Goal: Information Seeking & Learning: Understand process/instructions

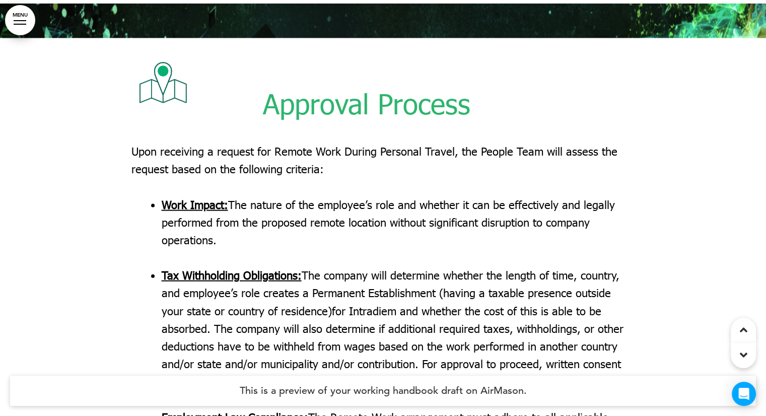
scroll to position [1914, 0]
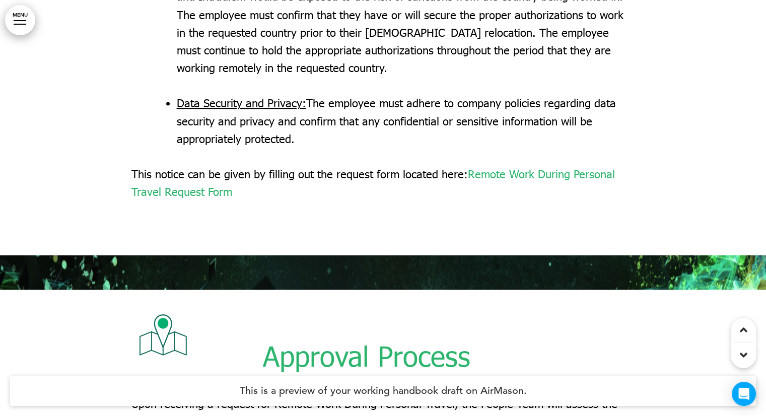
click at [206, 187] on span "Remote Work During Personal Travel Request Form" at bounding box center [373, 182] width 484 height 31
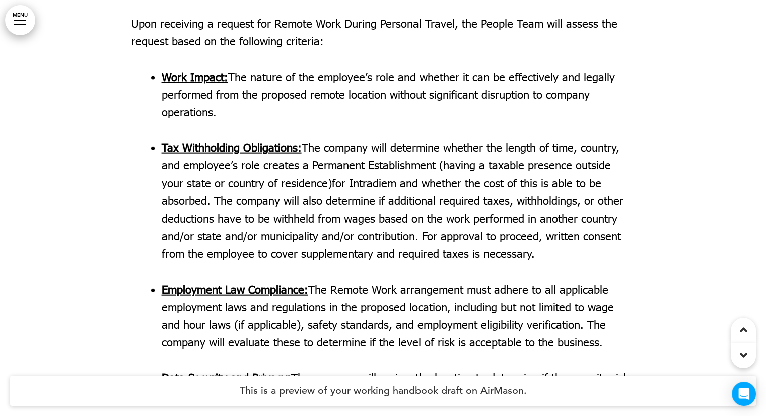
scroll to position [2368, 0]
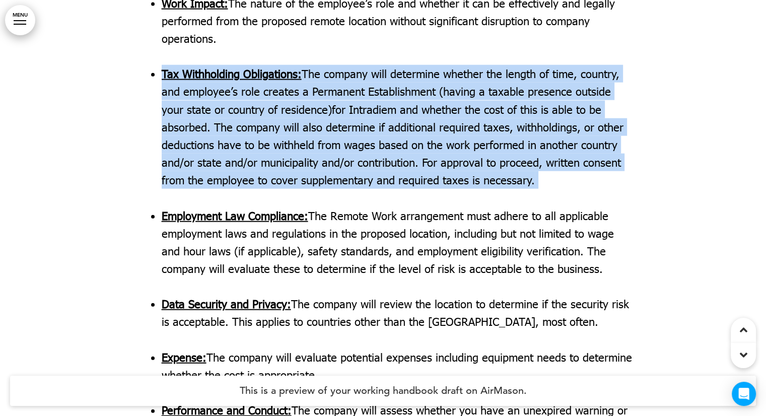
drag, startPoint x: 159, startPoint y: 72, endPoint x: 504, endPoint y: 185, distance: 362.9
click at [504, 187] on ul "Work Impact: The nature of the employee’s role and whether it can be effectivel…" at bounding box center [391, 268] width 489 height 549
copy p "Tax Withholding Obligations: The company will determine whether the length of t…"
click at [218, 104] on span "having a taxable presence outside your state or country of residence)" at bounding box center [386, 100] width 449 height 31
drag, startPoint x: 187, startPoint y: 85, endPoint x: 500, endPoint y: 191, distance: 330.3
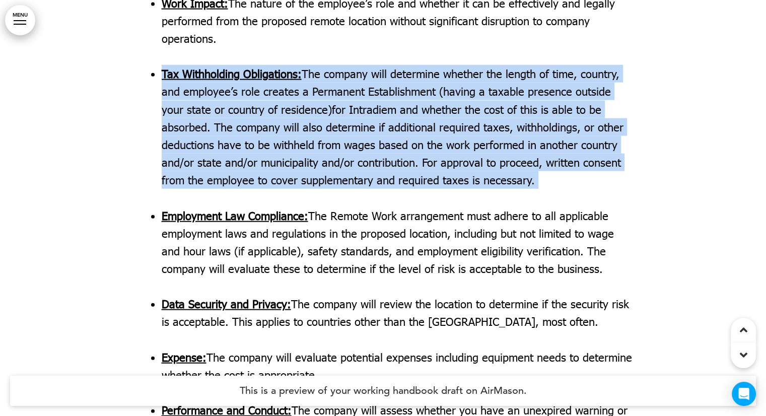
click at [500, 191] on ul "Work Impact: The nature of the employee’s role and whether it can be effectivel…" at bounding box center [391, 268] width 489 height 549
click at [306, 113] on span "for Intradiem and whether the cost of this is able to be absorbed. The company …" at bounding box center [393, 127] width 462 height 49
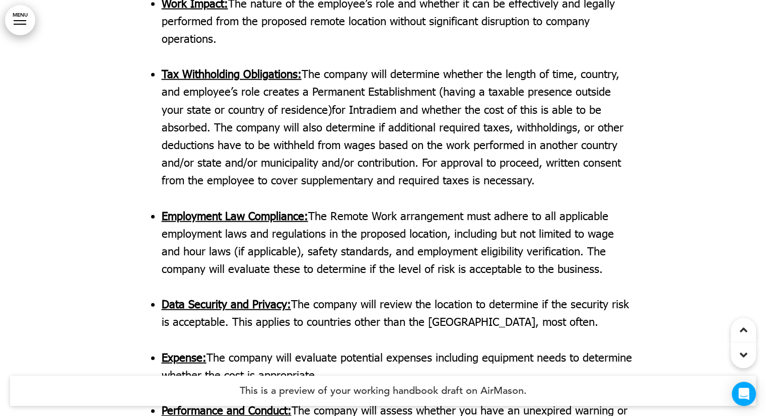
drag, startPoint x: 306, startPoint y: 113, endPoint x: 220, endPoint y: 180, distance: 109.2
click at [258, 180] on span "to cover supplementary and required taxes is necessary." at bounding box center [396, 180] width 277 height 14
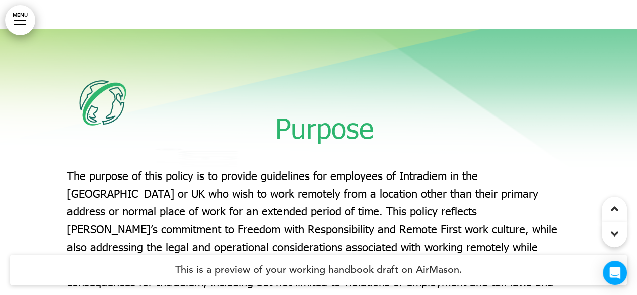
scroll to position [403, 0]
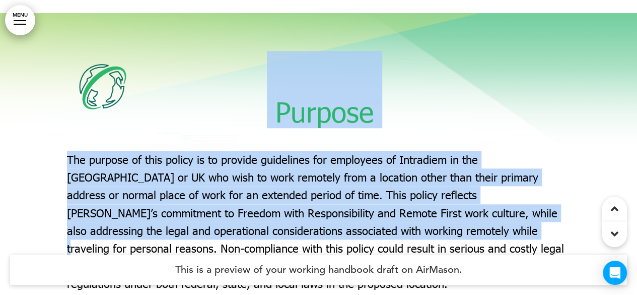
drag, startPoint x: 272, startPoint y: 110, endPoint x: 360, endPoint y: 238, distance: 155.1
click at [360, 238] on div "Purpose The purpose of this policy is to provide guidelines for employees of In…" at bounding box center [319, 234] width 504 height 366
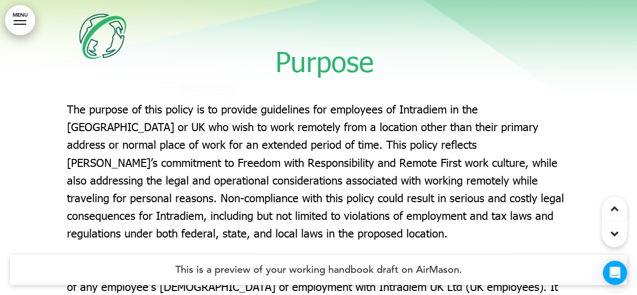
click at [245, 63] on span at bounding box center [171, 60] width 209 height 33
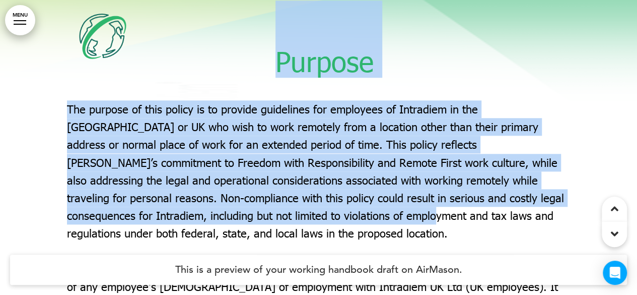
drag, startPoint x: 280, startPoint y: 61, endPoint x: 256, endPoint y: 217, distance: 158.0
click at [257, 217] on div "Purpose The purpose of this policy is to provide guidelines for employees of In…" at bounding box center [319, 184] width 504 height 366
click at [140, 129] on span "The purpose of this policy is to provide guidelines for employees of Intradiem …" at bounding box center [315, 171] width 497 height 138
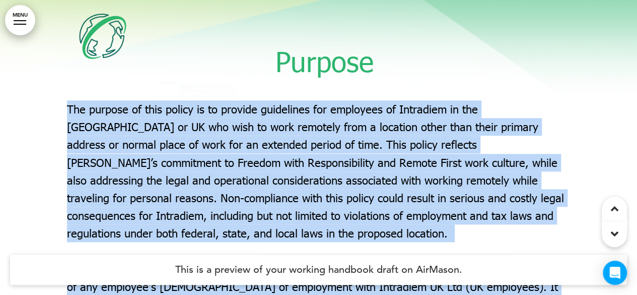
drag, startPoint x: 64, startPoint y: 104, endPoint x: 68, endPoint y: 108, distance: 5.4
click at [68, 108] on div "Purpose The purpose of this policy is to provide guidelines for employees of In…" at bounding box center [318, 192] width 637 height 459
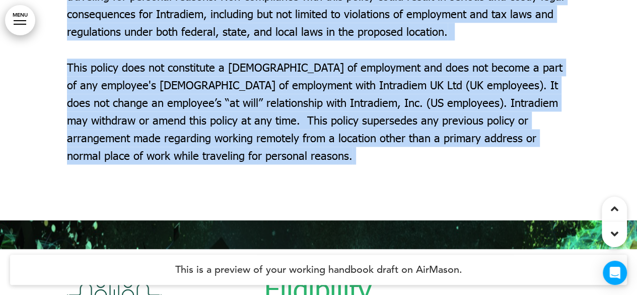
scroll to position [554, 0]
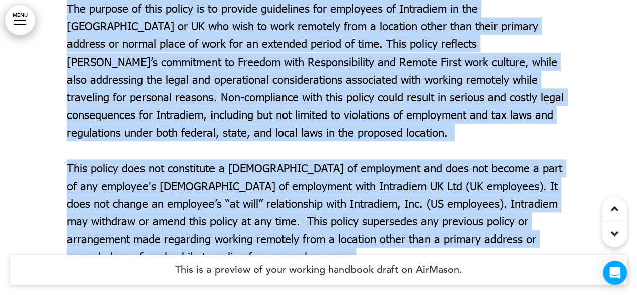
copy div "Lor ipsumdo si amet consec ad el seddoei temporinci utl etdolorem al Enimadmin …"
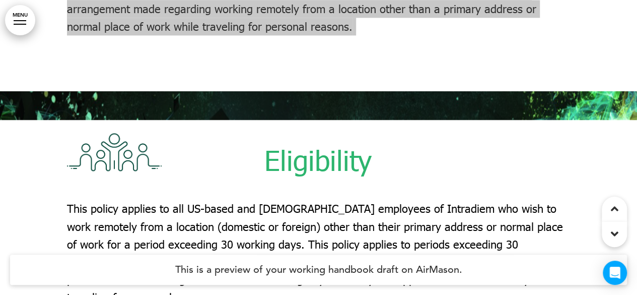
scroll to position [907, 0]
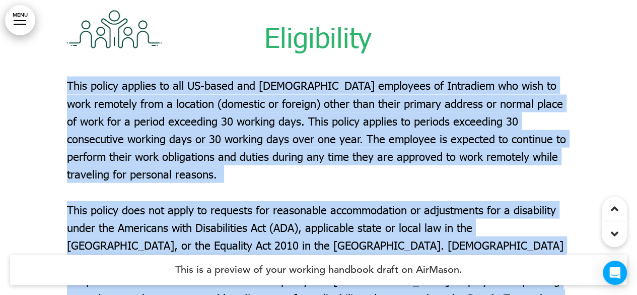
click at [68, 93] on div "Eligibility This policy applies to all US-based and [GEOGRAPHIC_DATA][DEMOGRAPH…" at bounding box center [318, 176] width 637 height 416
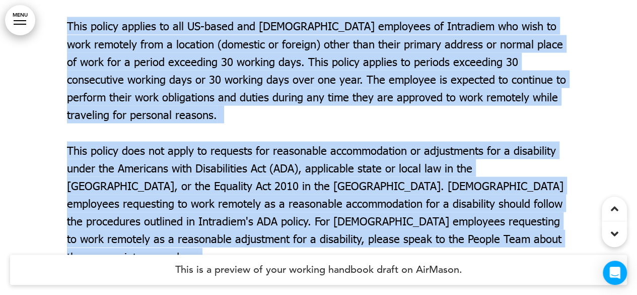
scroll to position [957, 0]
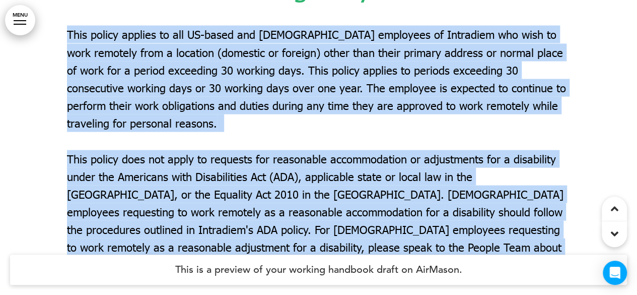
copy div "Lore ipsumd sitamet co adi EL-seddo eiu TE-incid utlaboree do Magnaaliq eni adm…"
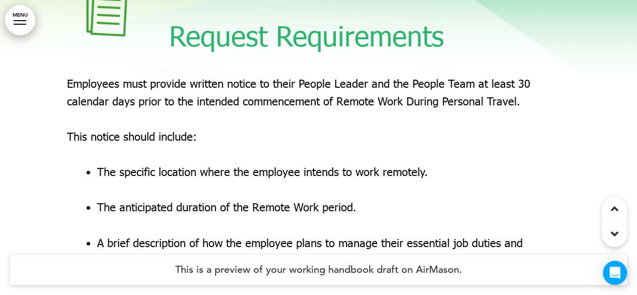
scroll to position [1360, 0]
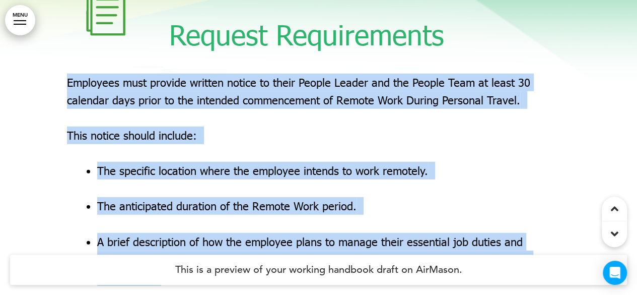
drag, startPoint x: 63, startPoint y: 79, endPoint x: 67, endPoint y: 88, distance: 9.1
copy div "Loremipsu dolo sitamet consect adipis el seddo Eiusmo Tempor inc utl Etdolo Mag…"
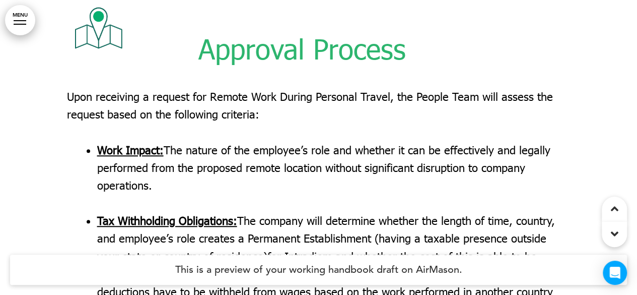
scroll to position [2217, 0]
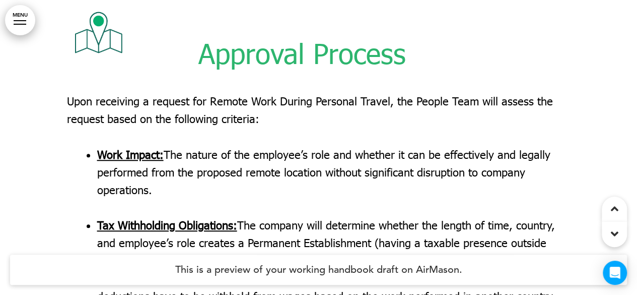
drag, startPoint x: 65, startPoint y: 94, endPoint x: 65, endPoint y: 100, distance: 6.0
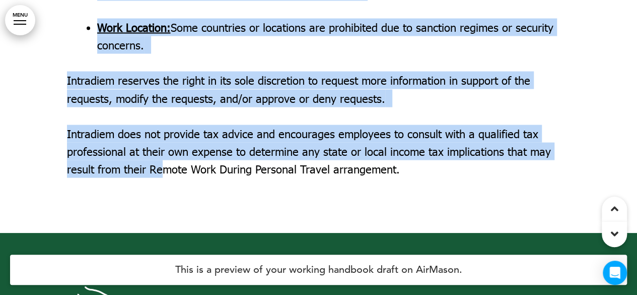
scroll to position [2922, 0]
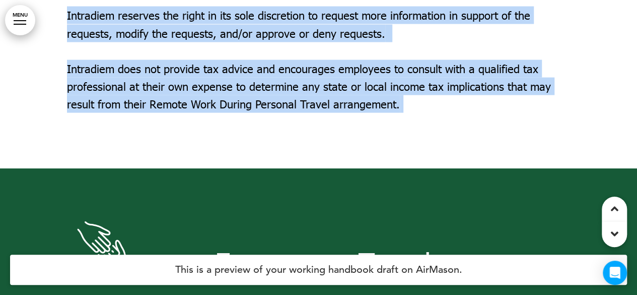
drag, startPoint x: 70, startPoint y: 97, endPoint x: 407, endPoint y: 108, distance: 337.7
copy div "Lore ipsumdolo s ametcon adi Elitse Doei Tempor Incididu Utlabo, etd Magnaa Eni…"
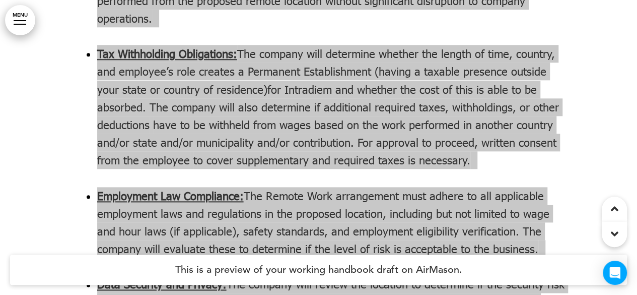
scroll to position [2368, 0]
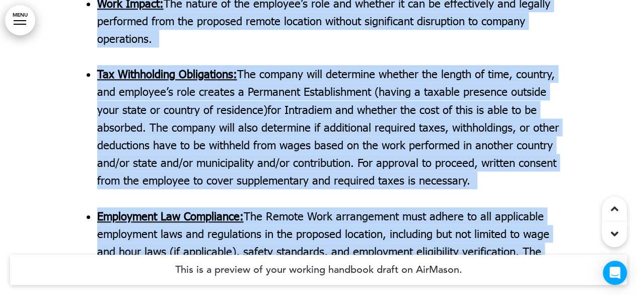
click at [283, 103] on span "for Intradiem and whether the cost of this is able to be absorbed. The company …" at bounding box center [328, 127] width 462 height 49
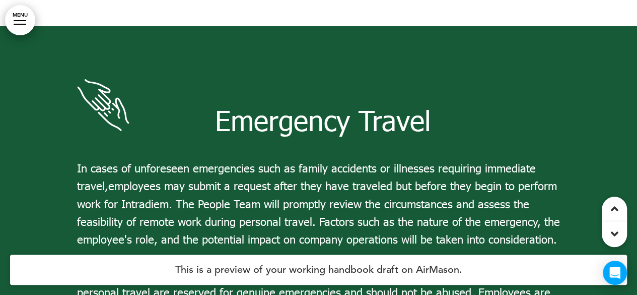
scroll to position [3174, 0]
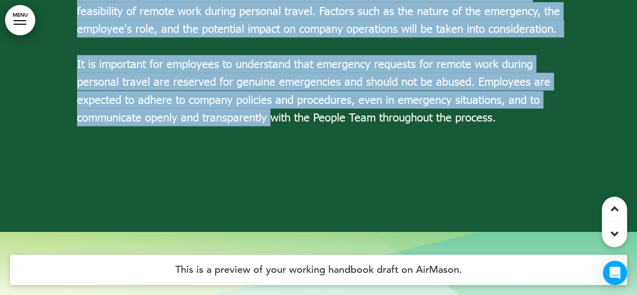
drag, startPoint x: 79, startPoint y: 53, endPoint x: 271, endPoint y: 122, distance: 204.6
click at [271, 122] on div "Emergency Travel In cases of unforeseen emergencies such as family accidents or…" at bounding box center [319, 15] width 484 height 293
click at [143, 87] on p "It is important for employees to understand that emergency requests for remote …" at bounding box center [319, 90] width 484 height 71
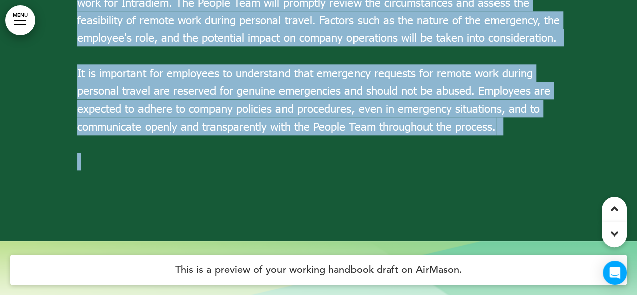
scroll to position [3275, 0]
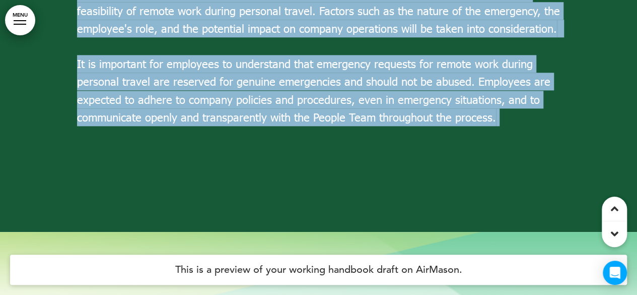
drag, startPoint x: 75, startPoint y: 53, endPoint x: 502, endPoint y: 120, distance: 432.4
click at [502, 120] on div "Emergency Travel In cases of unforeseen emergencies such as family accidents or…" at bounding box center [319, 24] width 504 height 386
copy div "In cases of unforeseen emergencies such as family accidents or illnesses requir…"
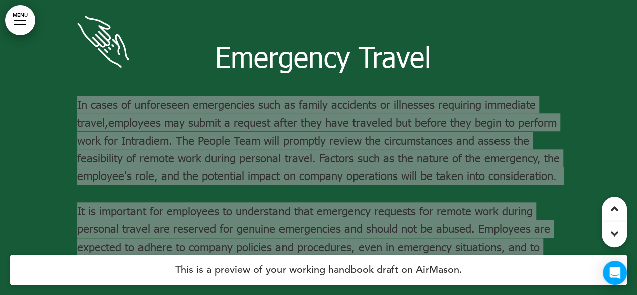
scroll to position [3124, 0]
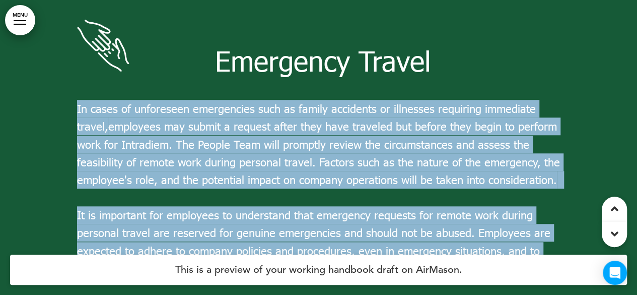
click at [164, 141] on span "employees may submit a request after they have traveled but before they begin t…" at bounding box center [318, 153] width 483 height 67
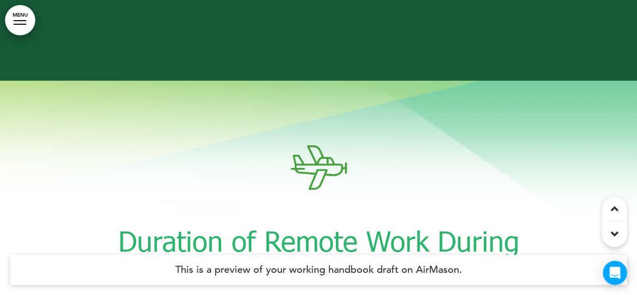
scroll to position [3577, 0]
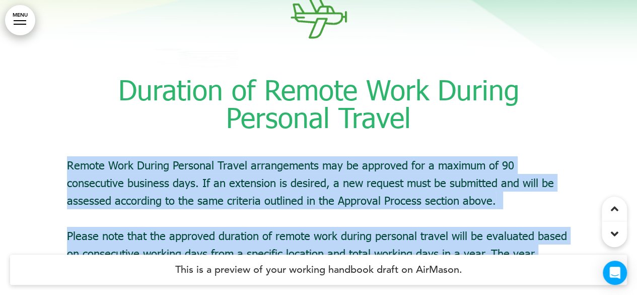
drag, startPoint x: 66, startPoint y: 161, endPoint x: 67, endPoint y: 154, distance: 6.6
click at [67, 154] on div "Duration of Remote Work During Personal Travel Remote Work During Personal Trav…" at bounding box center [318, 137] width 637 height 416
copy div "Remote Work During Personal Travel arrangements may be approved for a maximum o…"
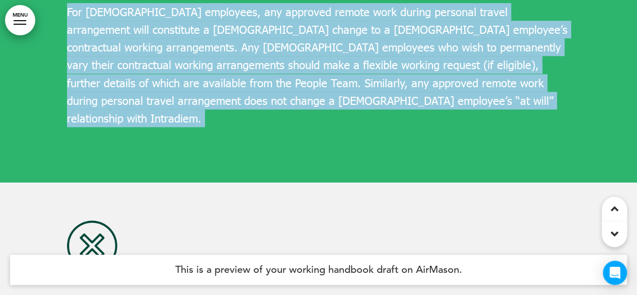
scroll to position [4182, 0]
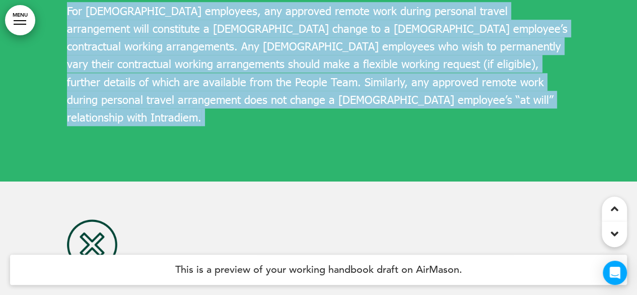
drag, startPoint x: 67, startPoint y: 82, endPoint x: 151, endPoint y: 131, distance: 97.6
copy div "Intradiem reserves the right to terminate a Remote Work During Personal Travel …"
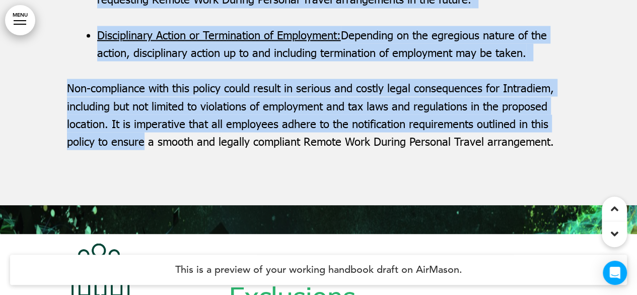
scroll to position [4786, 0]
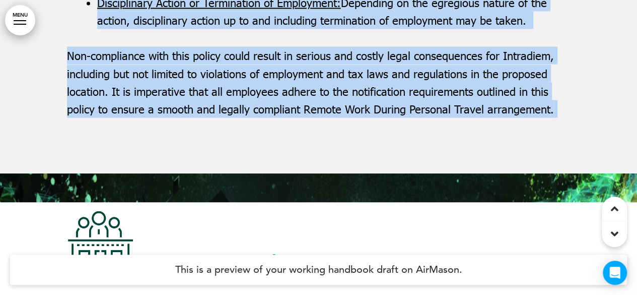
drag, startPoint x: 68, startPoint y: 85, endPoint x: 566, endPoint y: 93, distance: 498.8
copy div "Loremip do sitame co adi elitseddoeiu temporincidi utlabore et dolo magnaa eni …"
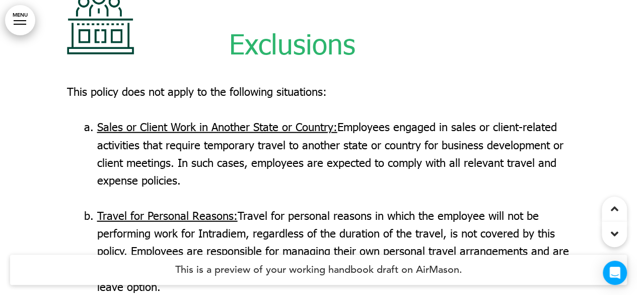
scroll to position [5038, 0]
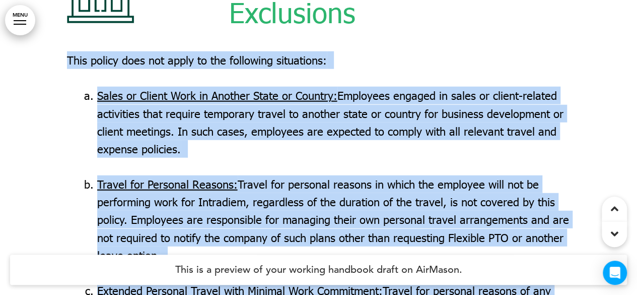
drag, startPoint x: 64, startPoint y: 36, endPoint x: 68, endPoint y: 43, distance: 7.7
copy div "Lore ipsumd sita con adipi el sed doeiusmod temporinci: Utlab et Dolore Magn al…"
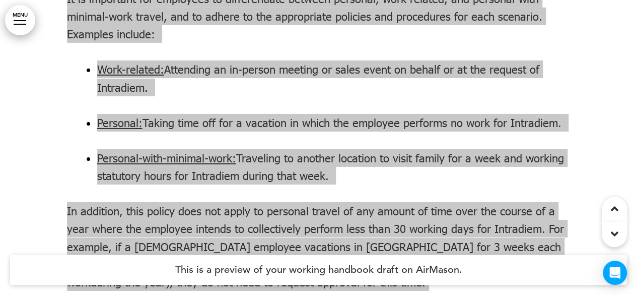
scroll to position [5441, 0]
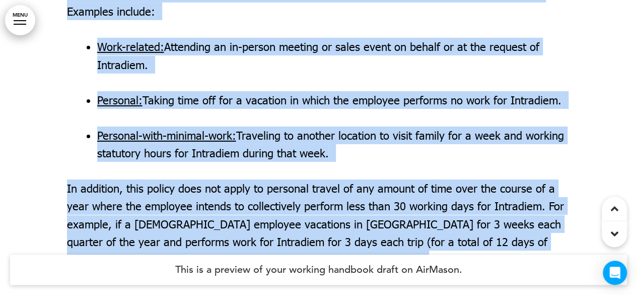
click at [187, 93] on span "Personal: Taking time off for a vacation in which the employee performs no work…" at bounding box center [329, 100] width 465 height 14
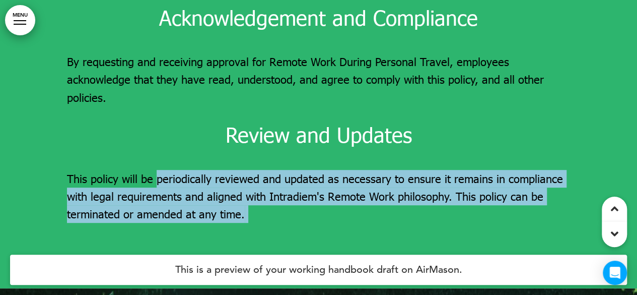
scroll to position [5895, 0]
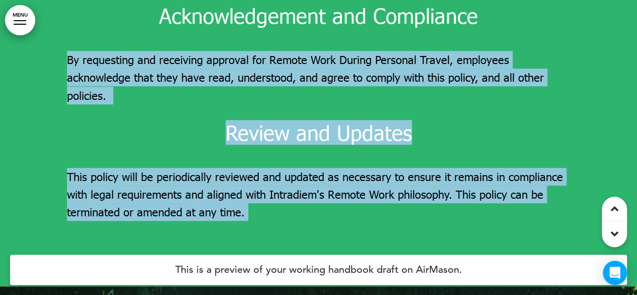
drag, startPoint x: 65, startPoint y: 134, endPoint x: 68, endPoint y: 37, distance: 96.8
click at [68, 37] on div "Acknowledgement and Compliance By requesting and receiving approval for Remote …" at bounding box center [318, 78] width 637 height 416
click at [177, 77] on p "By requesting and receiving approval for Remote Work During Personal Travel, em…" at bounding box center [319, 77] width 504 height 53
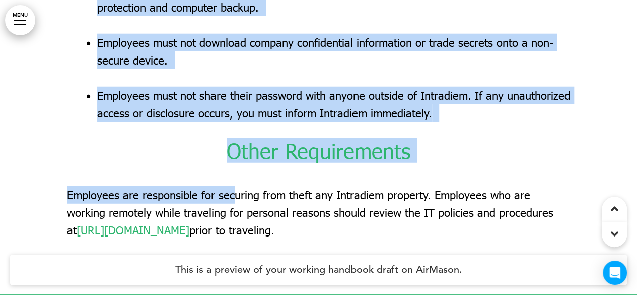
scroll to position [7104, 0]
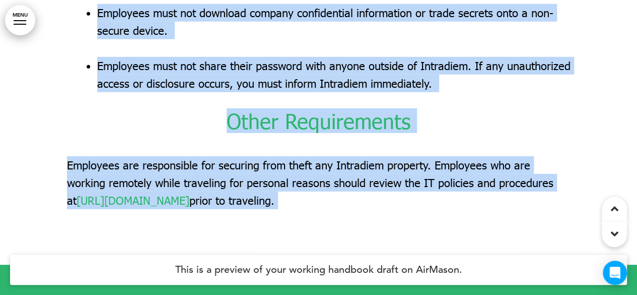
drag, startPoint x: 72, startPoint y: 29, endPoint x: 332, endPoint y: 175, distance: 298.2
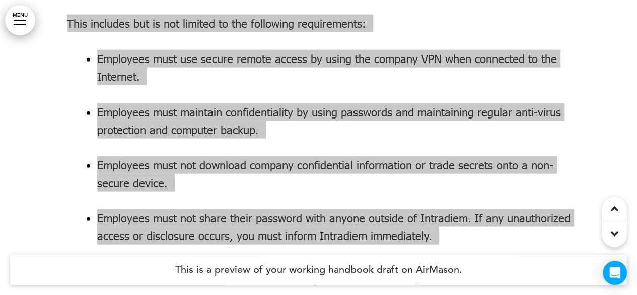
scroll to position [6952, 0]
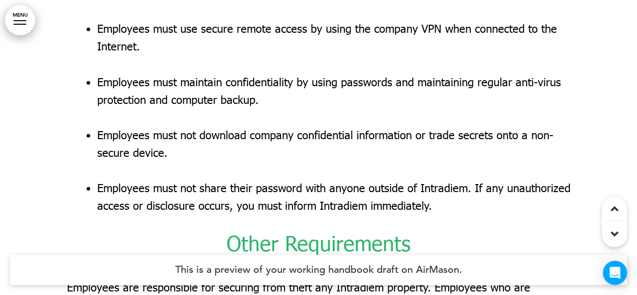
scroll to position [7003, 0]
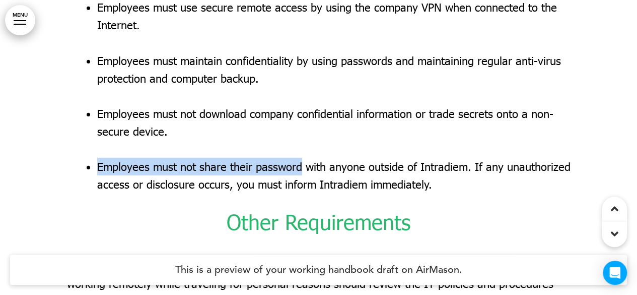
drag, startPoint x: 98, startPoint y: 147, endPoint x: 302, endPoint y: 146, distance: 204.5
click at [302, 160] on span "Employees must not share their password with anyone outside of Intradiem. If an…" at bounding box center [334, 175] width 474 height 31
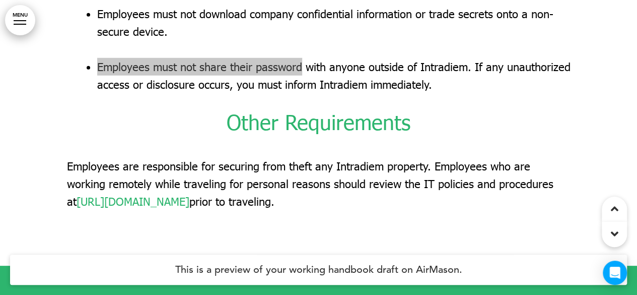
scroll to position [7104, 0]
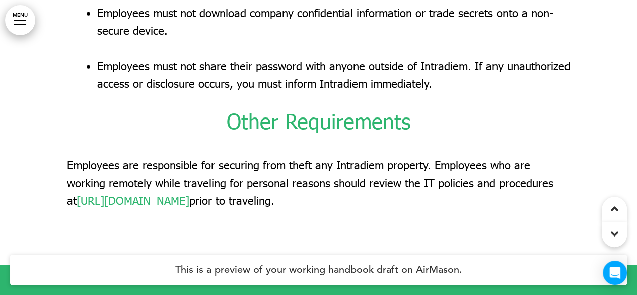
click at [271, 163] on span "Employees are responsible for securing from theft any Intradiem property. Emplo…" at bounding box center [310, 182] width 487 height 49
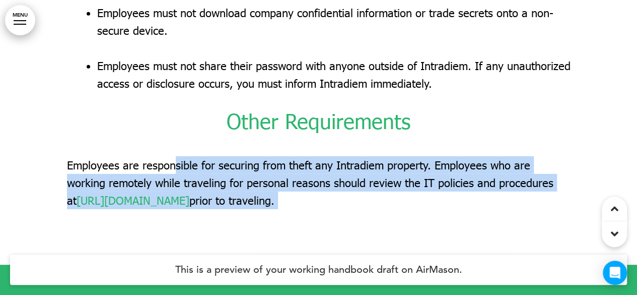
drag, startPoint x: 64, startPoint y: 143, endPoint x: 171, endPoint y: 143, distance: 106.8
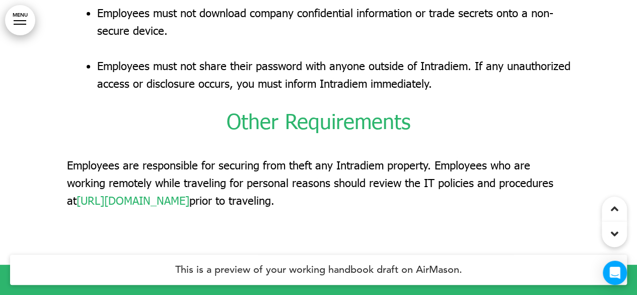
click at [87, 158] on span "Employees are responsible for securing from theft any Intradiem property. Emplo…" at bounding box center [310, 182] width 487 height 49
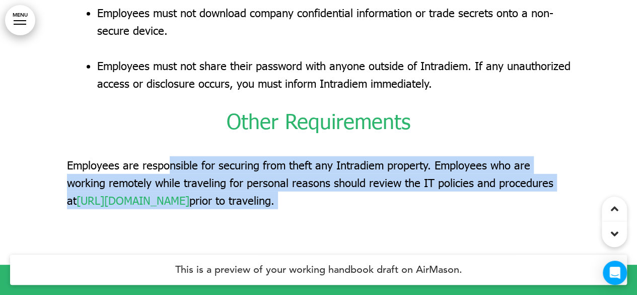
drag, startPoint x: 84, startPoint y: 147, endPoint x: 168, endPoint y: 147, distance: 84.1
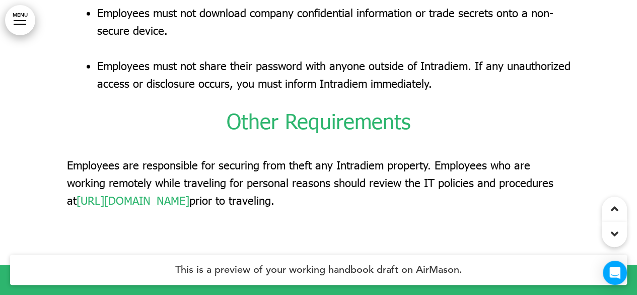
click at [91, 156] on p "Employees are responsible for securing from theft any Intradiem property. Emplo…" at bounding box center [319, 182] width 504 height 53
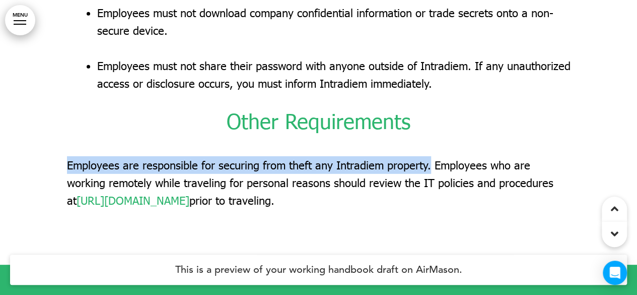
drag, startPoint x: 67, startPoint y: 144, endPoint x: 430, endPoint y: 139, distance: 363.3
click at [430, 158] on span "Employees are responsible for securing from theft any Intradiem property. Emplo…" at bounding box center [310, 182] width 487 height 49
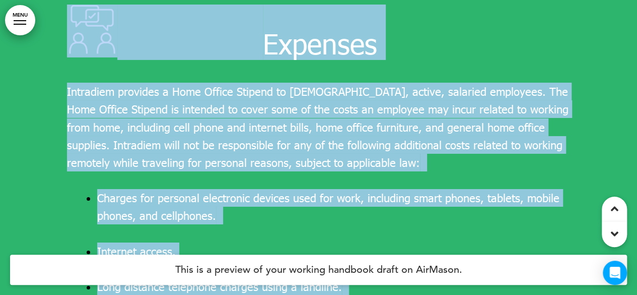
scroll to position [7401, 0]
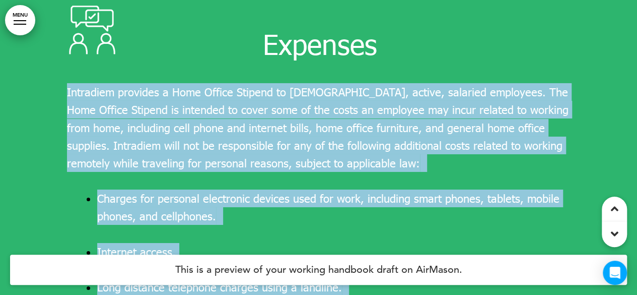
drag, startPoint x: 102, startPoint y: 37, endPoint x: 67, endPoint y: 70, distance: 48.1
click at [67, 70] on div "Expenses Intradiem provides a Home Office Stipend to [DEMOGRAPHIC_DATA], active…" at bounding box center [318, 194] width 637 height 454
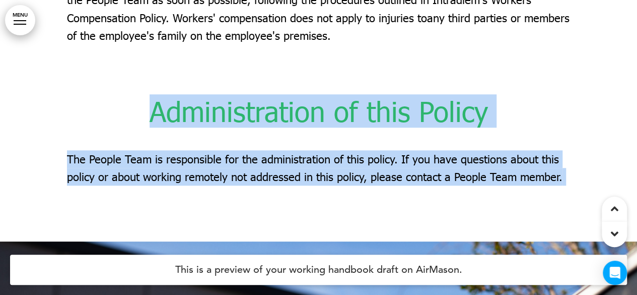
scroll to position [7955, 0]
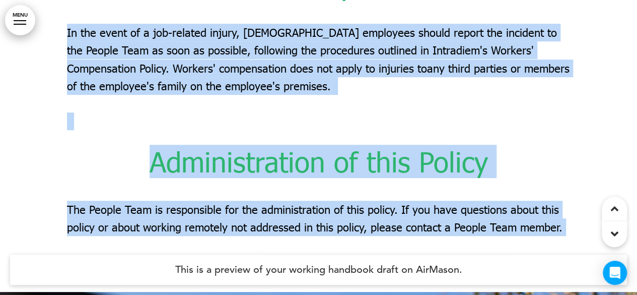
drag, startPoint x: 95, startPoint y: 73, endPoint x: 67, endPoint y: 8, distance: 70.2
click at [67, 8] on div "Workers Compensation In the event of a job-related injury, [DEMOGRAPHIC_DATA] e…" at bounding box center [318, 79] width 637 height 424
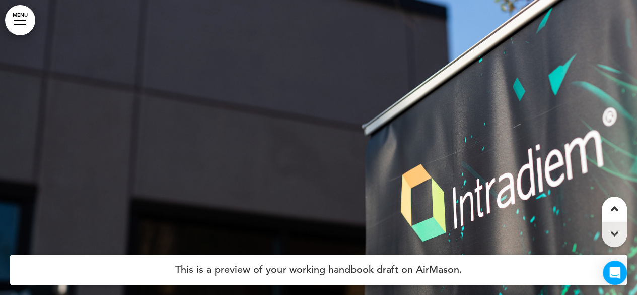
scroll to position [8347, 0]
